Goal: Complete application form

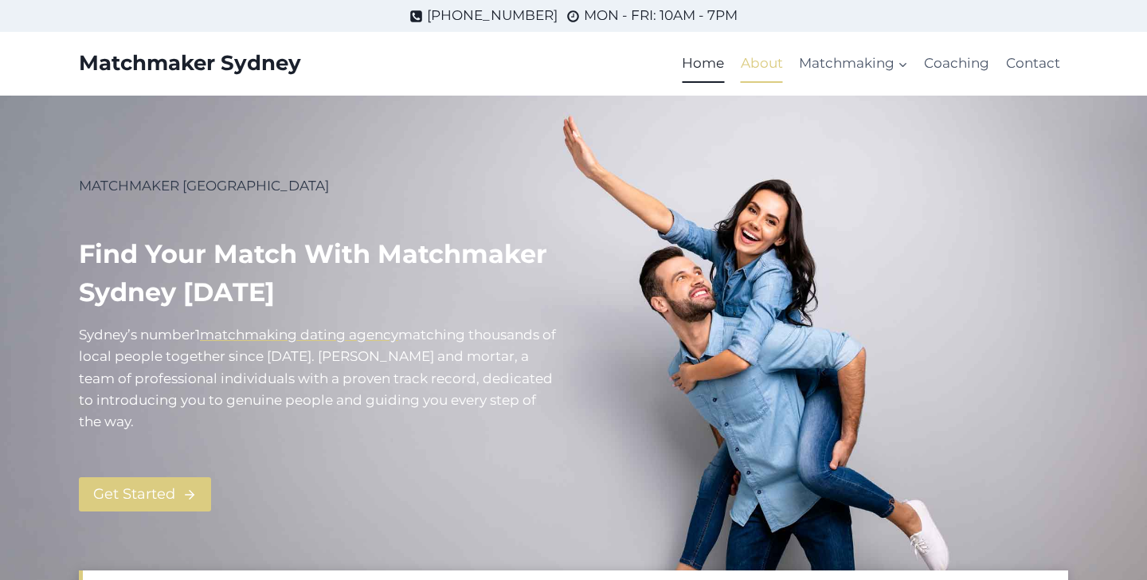
click at [772, 66] on link "About" at bounding box center [762, 64] width 58 height 38
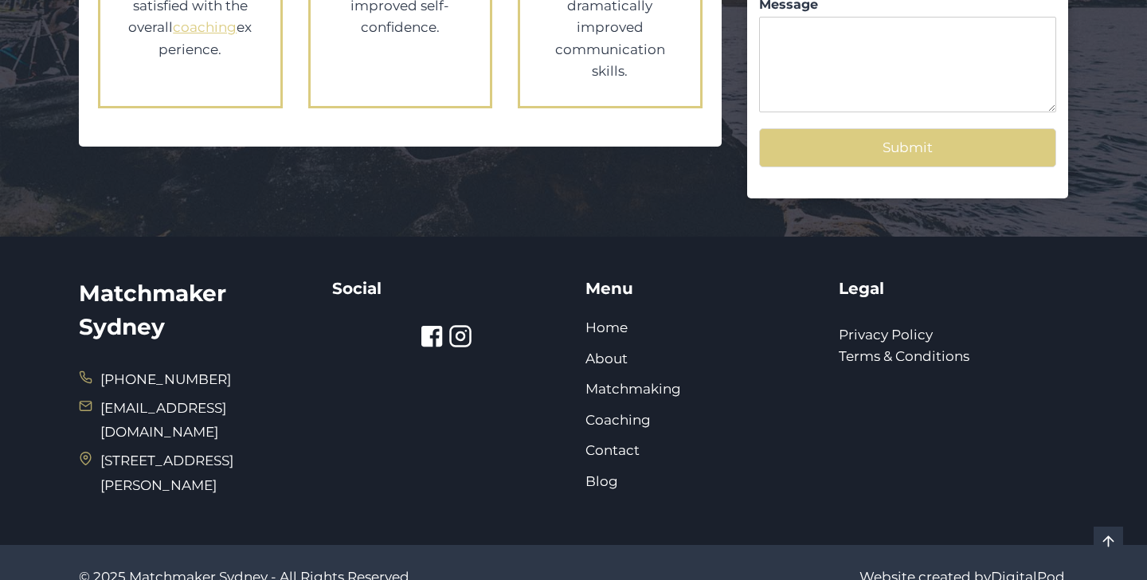
scroll to position [1897, 0]
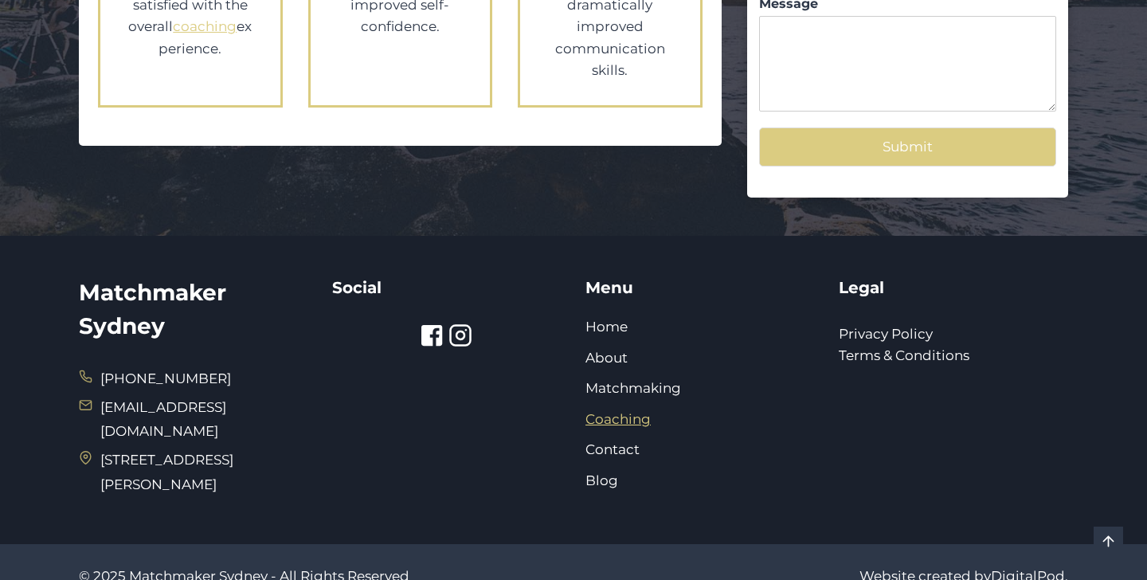
click at [622, 411] on link "Coaching" at bounding box center [618, 419] width 65 height 16
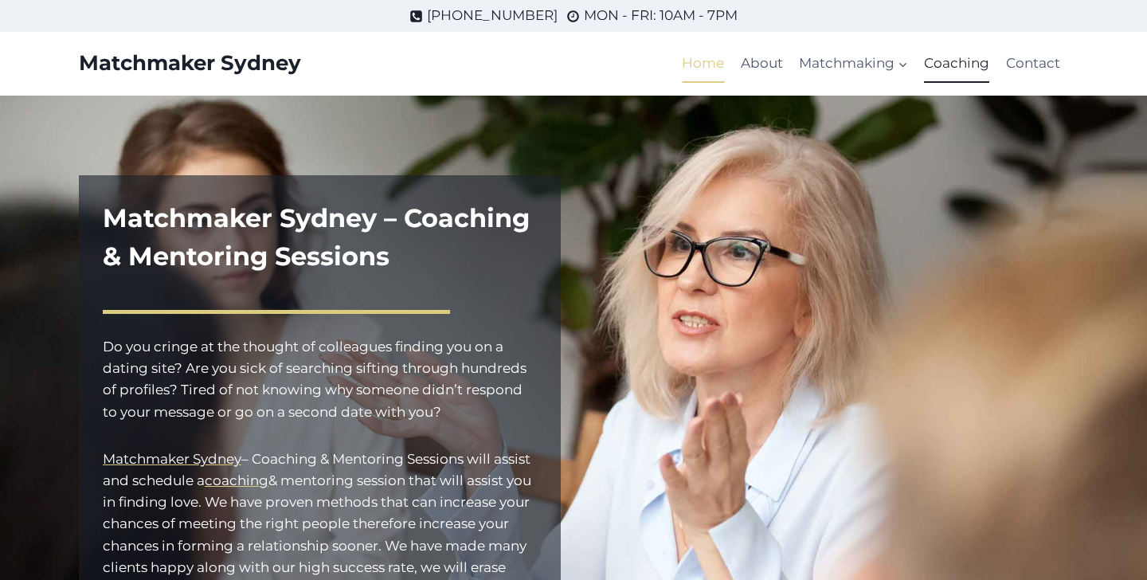
click at [708, 68] on link "Home" at bounding box center [703, 64] width 58 height 38
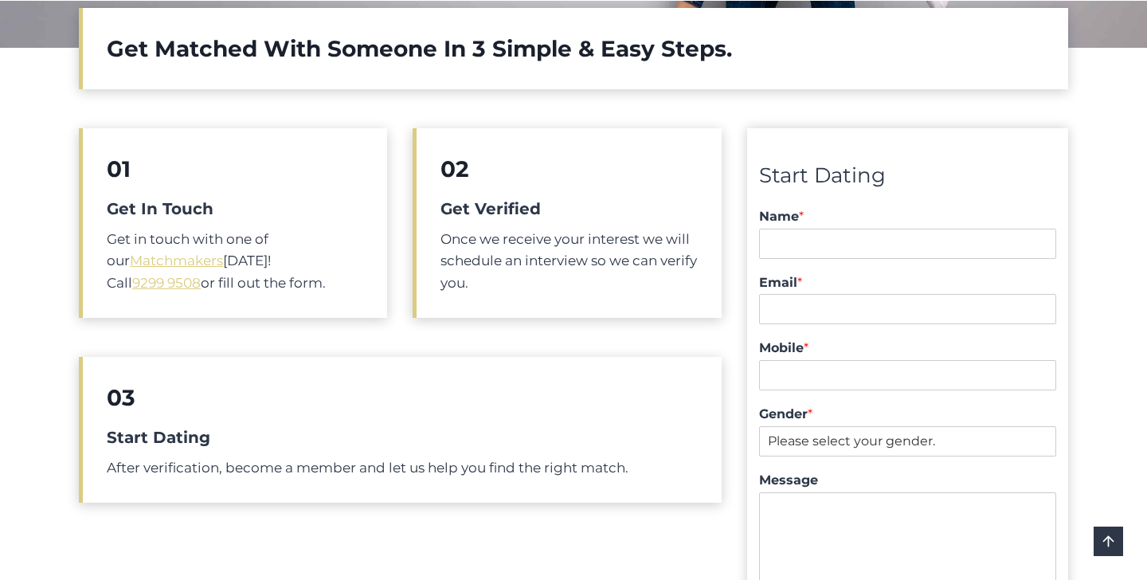
scroll to position [549, 0]
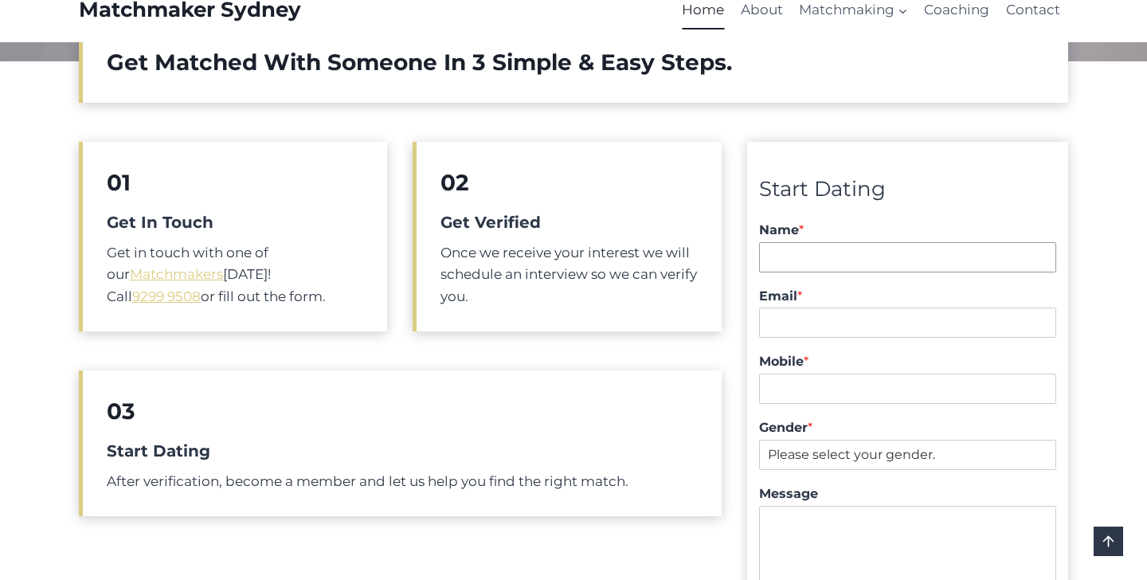
click at [795, 251] on input "Name *" at bounding box center [907, 257] width 297 height 30
type input "Maria"
click at [789, 310] on input "Email *" at bounding box center [907, 323] width 297 height 30
type input "konmasha@yandex.com"
click at [807, 381] on input "Mobile *" at bounding box center [907, 389] width 297 height 30
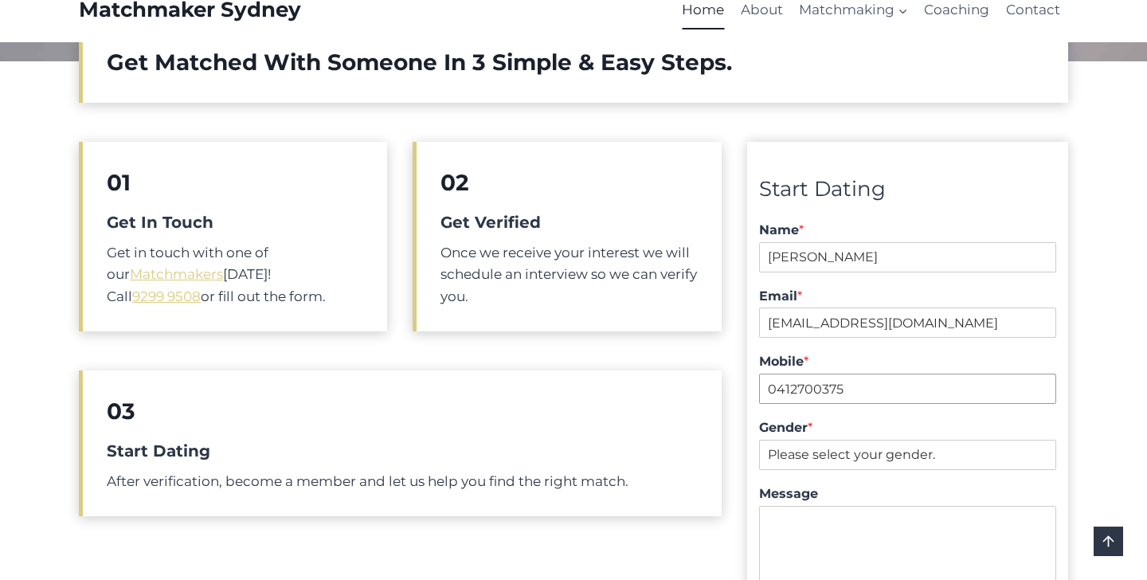
type input "0412700375"
click at [791, 445] on select "Please select your gender. Male Female" at bounding box center [907, 455] width 297 height 30
select select "Female"
click at [795, 539] on textarea "Message" at bounding box center [907, 554] width 297 height 96
drag, startPoint x: 817, startPoint y: 522, endPoint x: 688, endPoint y: 464, distance: 141.6
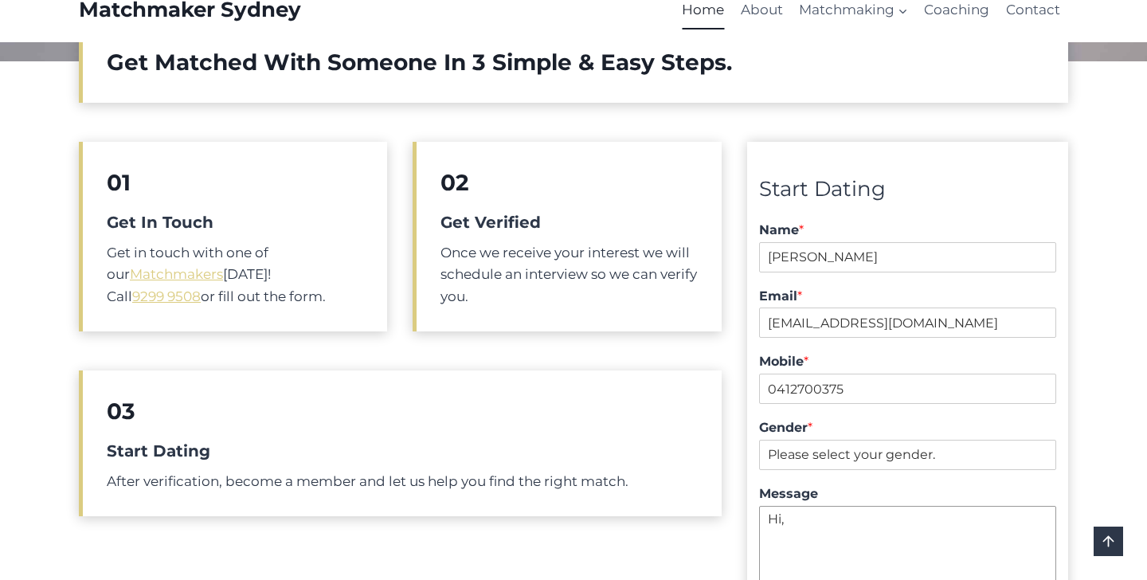
click at [688, 464] on div "01 Get In Touch Get in touch with one of our Matchmakers today! Call 9299 9508 …" at bounding box center [574, 425] width 990 height 605
paste textarea "I’m interested in your services and would love to have a chat. Please feel free…"
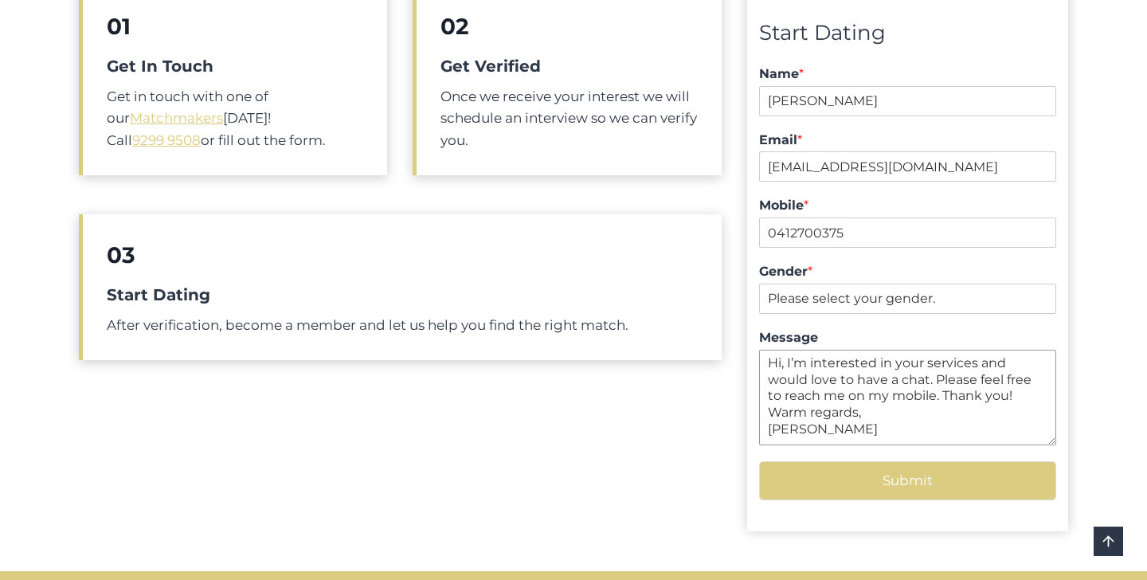
scroll to position [708, 0]
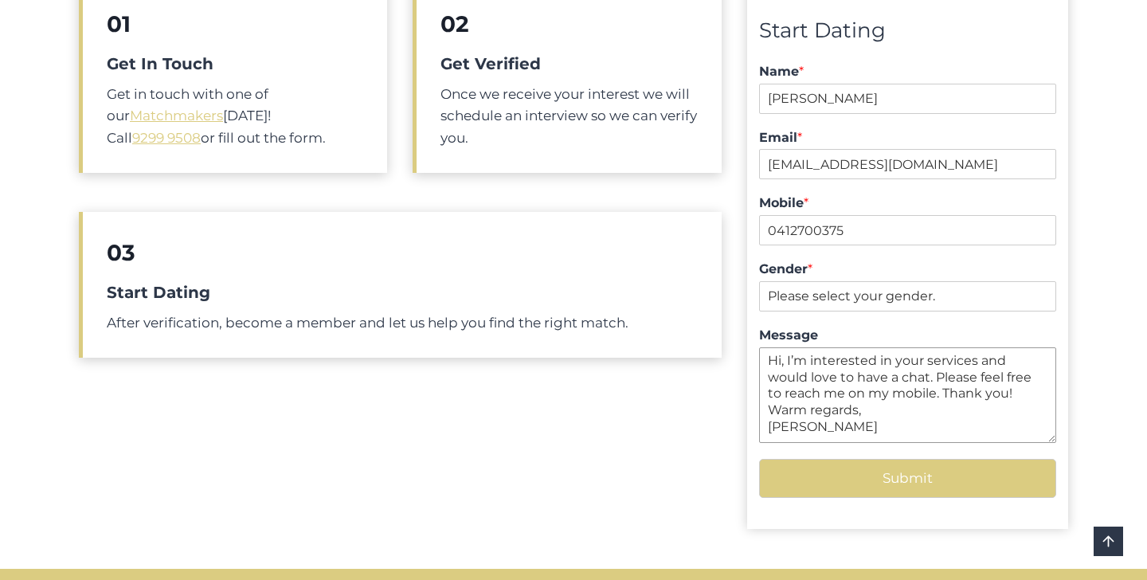
type textarea "Hi, I’m interested in your services and would love to have a chat. Please feel …"
click at [799, 483] on button "Submit" at bounding box center [907, 478] width 297 height 39
